Goal: Information Seeking & Learning: Learn about a topic

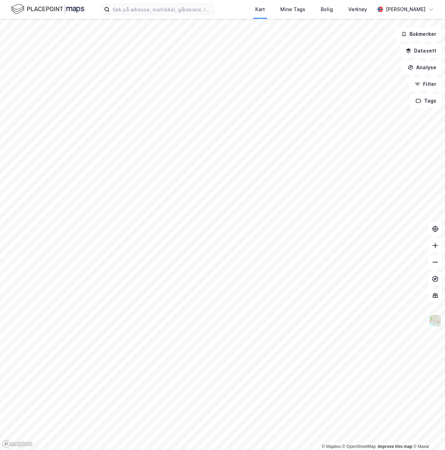
click at [129, 17] on div "Kart Mine Tags Bolig Verktøy [PERSON_NAME]" at bounding box center [222, 9] width 445 height 19
click at [127, 13] on input at bounding box center [162, 9] width 104 height 10
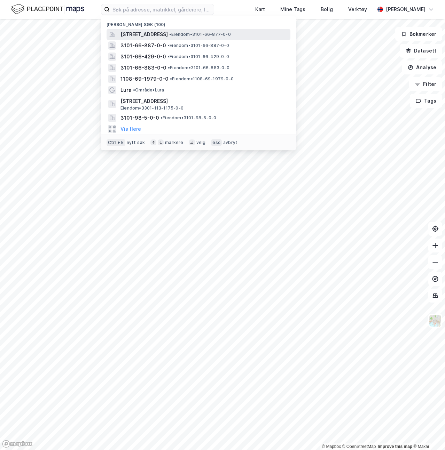
click at [141, 35] on span "[STREET_ADDRESS]" at bounding box center [143, 34] width 47 height 8
